Goal: Browse casually

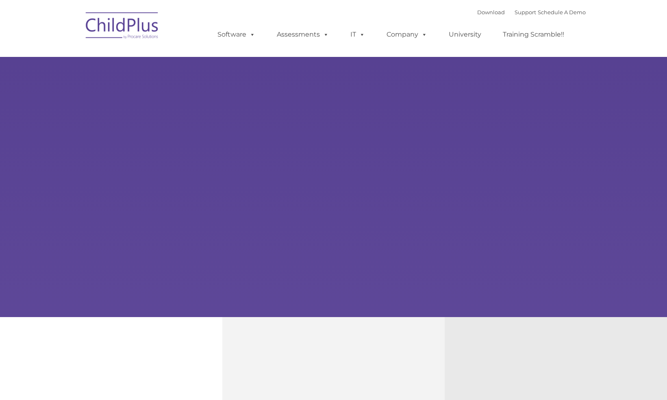
type input ""
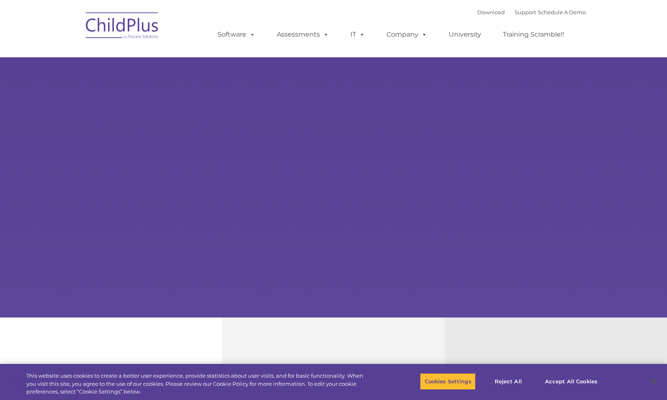
select select "MEDIUM"
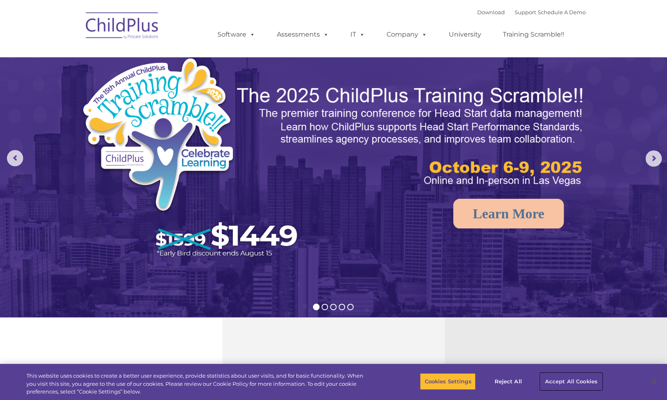
click at [574, 382] on button "Accept All Cookies" at bounding box center [571, 381] width 61 height 17
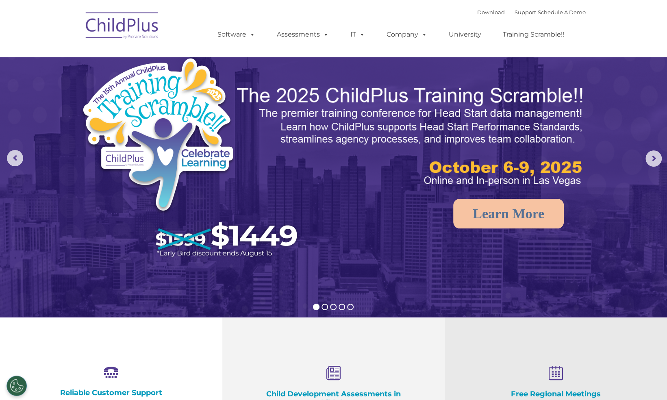
click at [654, 165] on rs-arrow at bounding box center [654, 158] width 16 height 16
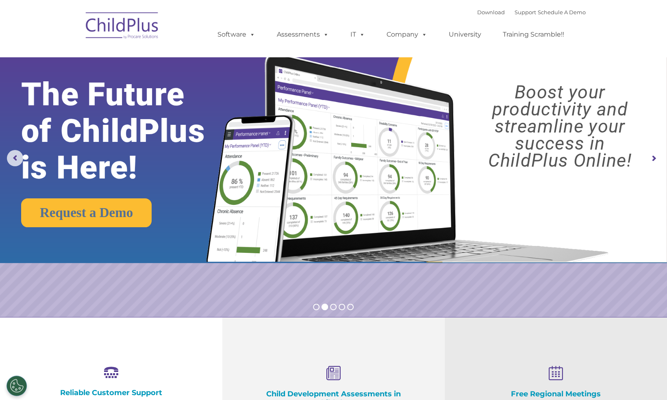
click at [131, 23] on img at bounding box center [122, 27] width 81 height 41
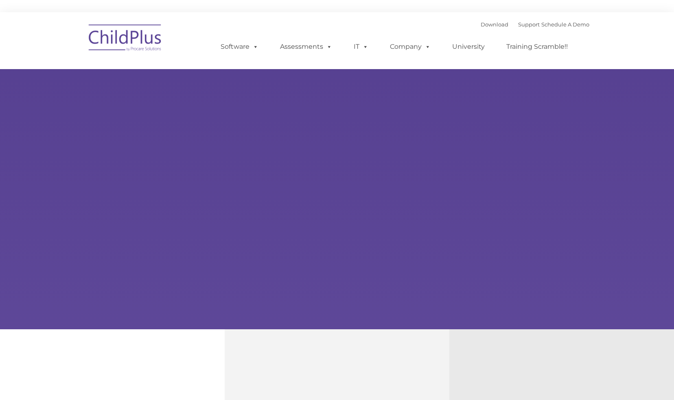
type input ""
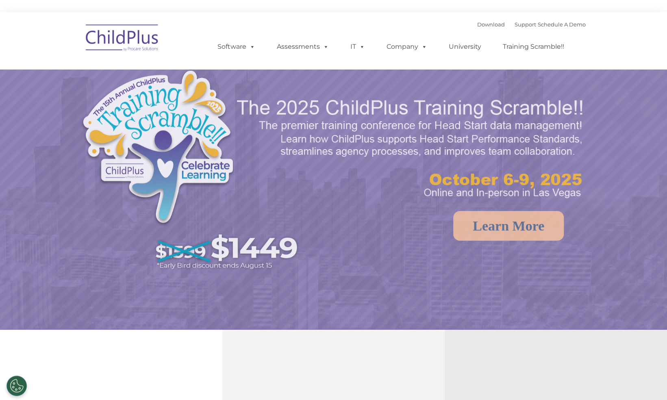
select select "MEDIUM"
